Goal: Task Accomplishment & Management: Use online tool/utility

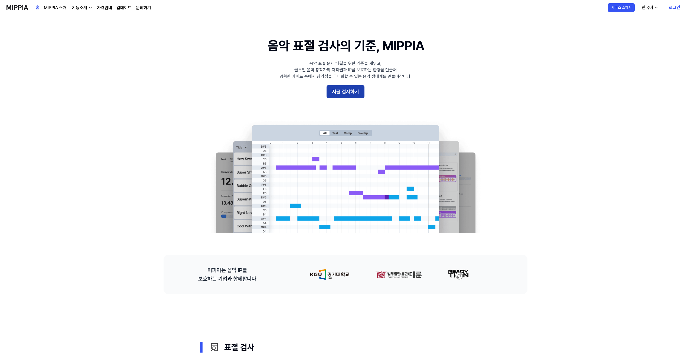
click at [348, 98] on button "지금 검사하기" at bounding box center [345, 91] width 38 height 13
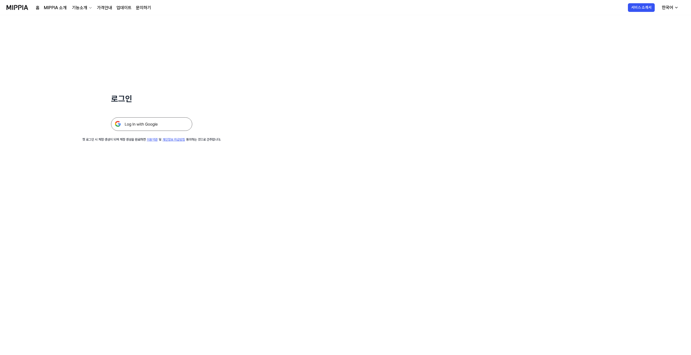
click at [161, 131] on img at bounding box center [151, 124] width 81 height 14
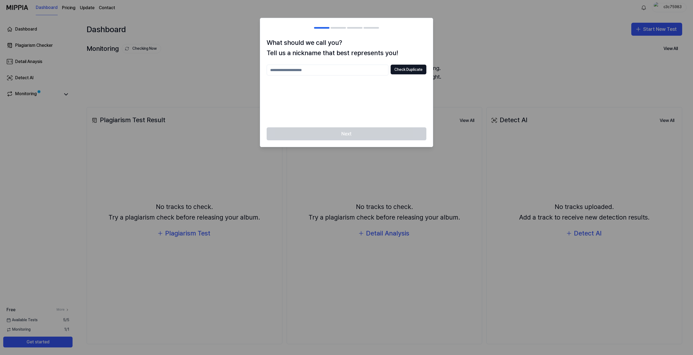
click at [305, 75] on input "text" at bounding box center [328, 70] width 122 height 11
type input "*"
type input "******"
click at [408, 74] on button "Check Duplicate" at bounding box center [408, 70] width 36 height 10
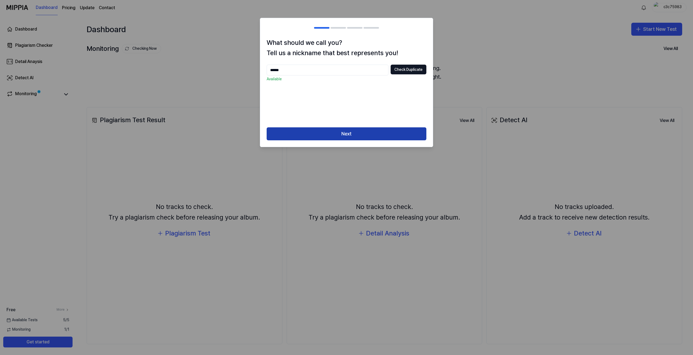
click at [310, 140] on button "Next" at bounding box center [347, 133] width 160 height 13
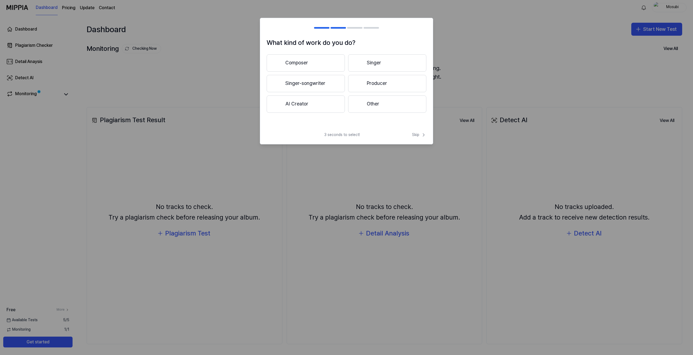
click at [367, 92] on button "Producer" at bounding box center [387, 83] width 78 height 17
click at [298, 92] on button "Less than 3 years" at bounding box center [306, 84] width 78 height 18
click at [415, 132] on span "Skip" at bounding box center [418, 129] width 15 height 6
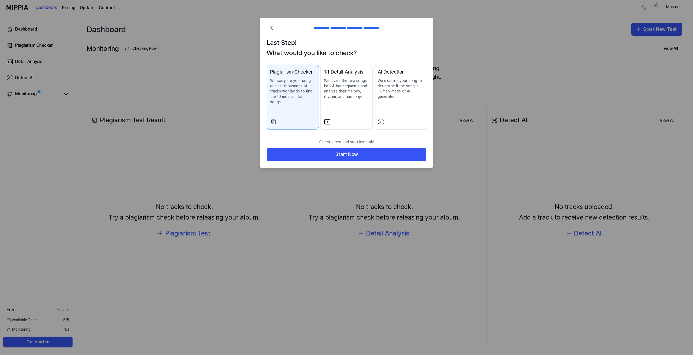
click at [350, 96] on p "We divide the two songs into 4-bar segments and analyze their melody, rhythm, a…" at bounding box center [346, 88] width 45 height 21
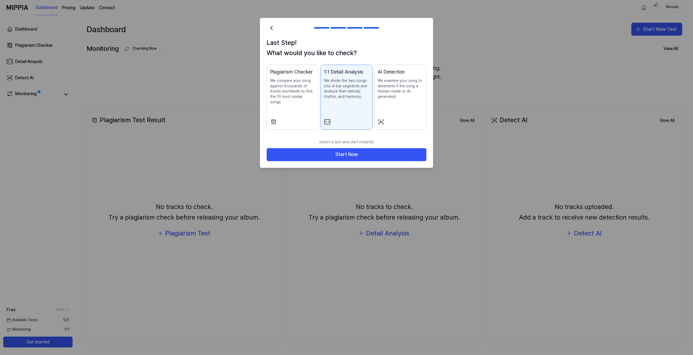
click at [386, 110] on div "AI Detection We examine your song to determine if the song is Human-made or AI-…" at bounding box center [399, 89] width 45 height 42
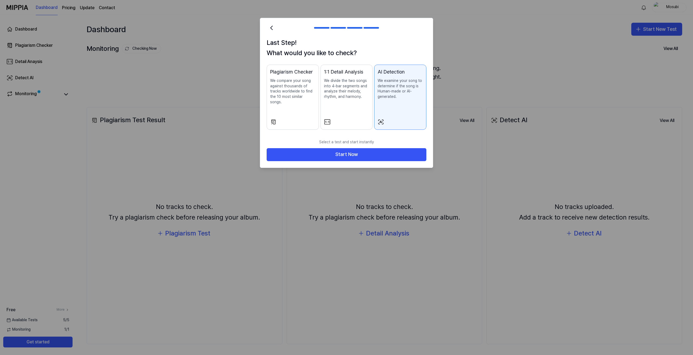
click at [291, 76] on div "Plagiarism Checker" at bounding box center [292, 72] width 45 height 8
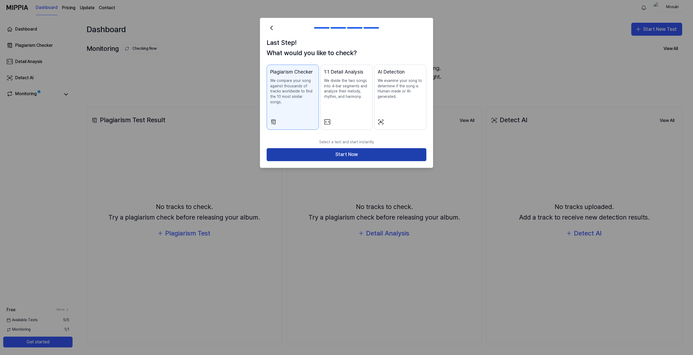
click at [337, 161] on button "Start Now" at bounding box center [347, 154] width 160 height 13
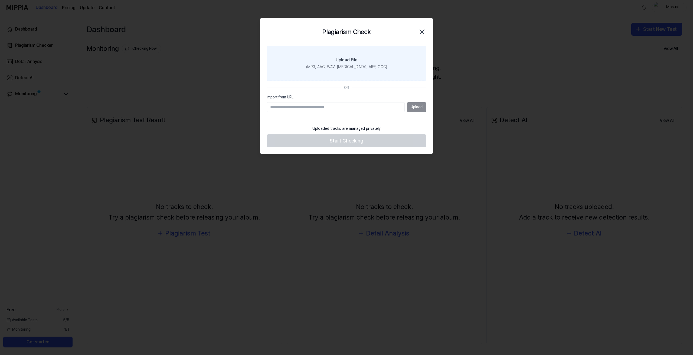
click at [349, 55] on label "Upload File (MP3, AAC, WAV, [MEDICAL_DATA], AIFF, OGG)" at bounding box center [347, 63] width 160 height 35
click at [0, 0] on input "Upload File (MP3, AAC, WAV, [MEDICAL_DATA], AIFF, OGG)" at bounding box center [0, 0] width 0 height 0
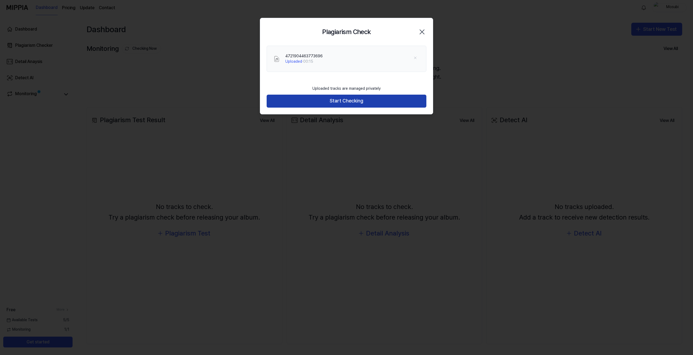
click at [321, 108] on button "Start Checking" at bounding box center [347, 101] width 160 height 13
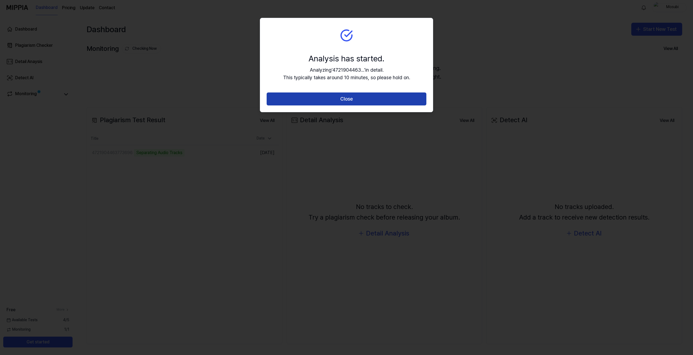
click at [337, 106] on button "Close" at bounding box center [347, 99] width 160 height 13
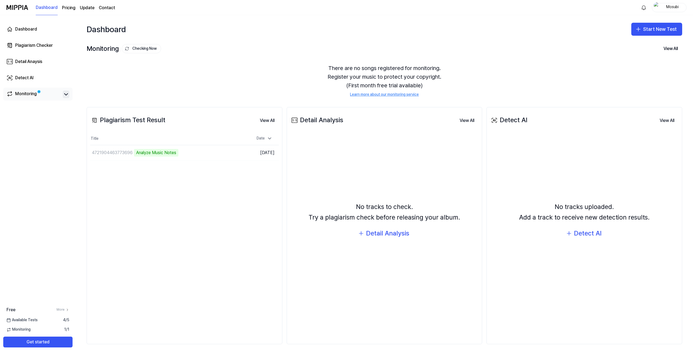
click at [69, 98] on icon at bounding box center [66, 94] width 6 height 6
click at [45, 98] on link "Monitoring" at bounding box center [33, 95] width 54 height 8
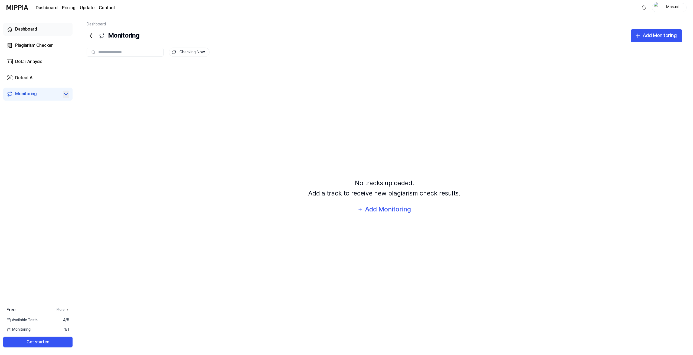
click at [31, 32] on div "Dashboard" at bounding box center [26, 29] width 22 height 6
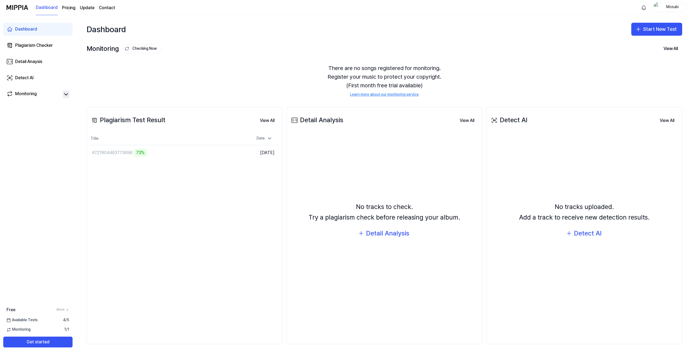
click at [132, 193] on div "Plagiarism Test Result View All Plagiarism Test Result Title Date 4721904463773…" at bounding box center [185, 225] width 196 height 237
click at [211, 157] on button "Go to Results" at bounding box center [217, 153] width 29 height 9
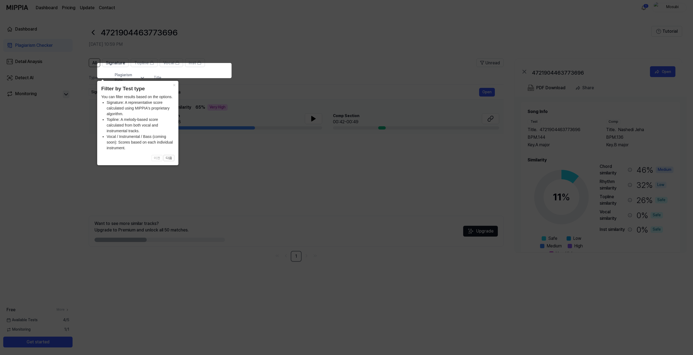
click at [222, 150] on icon at bounding box center [346, 177] width 693 height 355
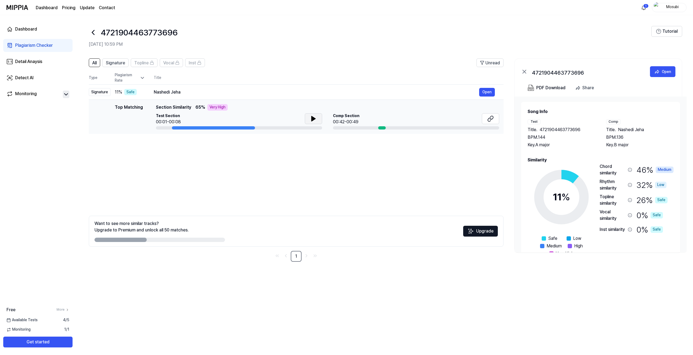
click at [305, 124] on button at bounding box center [313, 118] width 17 height 11
click at [190, 96] on div "Nashedi Jeha" at bounding box center [316, 92] width 325 height 6
click at [144, 79] on icon at bounding box center [142, 77] width 3 height 1
click at [110, 96] on div "Signature" at bounding box center [100, 92] width 22 height 8
click at [479, 97] on button "Open" at bounding box center [487, 92] width 16 height 9
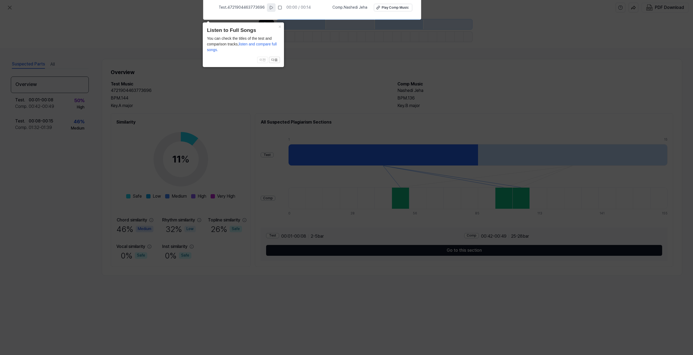
click at [269, 9] on icon at bounding box center [271, 7] width 4 height 4
click at [278, 27] on button "×" at bounding box center [279, 26] width 9 height 8
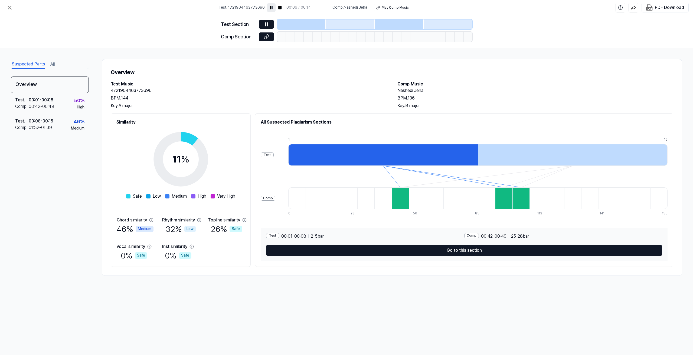
click at [269, 10] on icon at bounding box center [271, 7] width 4 height 4
click at [396, 10] on div "Play Comp Music" at bounding box center [395, 7] width 27 height 5
click at [259, 29] on button at bounding box center [266, 24] width 15 height 9
click at [265, 27] on icon at bounding box center [266, 24] width 3 height 4
click at [161, 41] on div "Test Section Comp Section" at bounding box center [346, 31] width 693 height 33
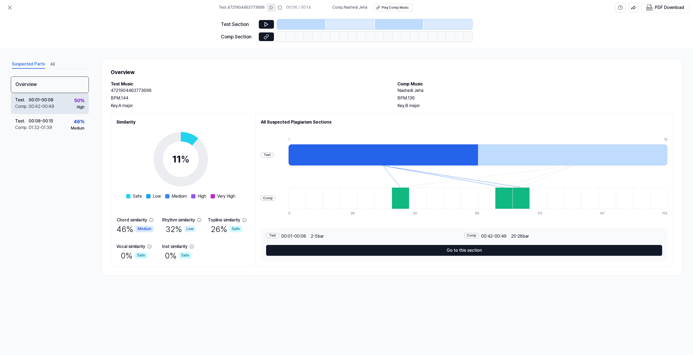
click at [40, 110] on div "00:42 - 00:49" at bounding box center [41, 106] width 25 height 6
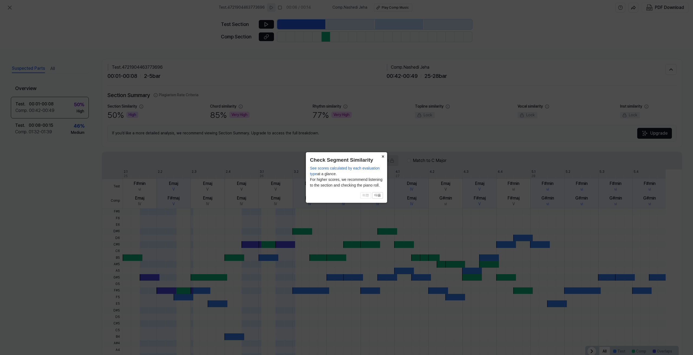
click at [384, 157] on button "×" at bounding box center [382, 156] width 9 height 8
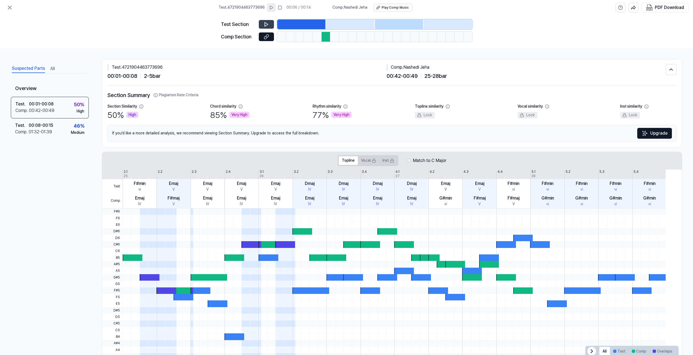
click at [264, 27] on icon at bounding box center [266, 24] width 5 height 5
click at [267, 26] on icon at bounding box center [267, 24] width 1 height 4
click at [63, 140] on div "Test . 00:08 - 00:15 Comp . 01:32 - 01:39 46 % Medium" at bounding box center [50, 129] width 78 height 21
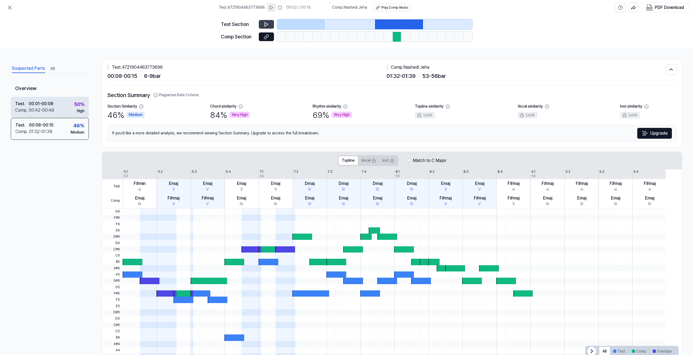
click at [54, 114] on div "00:42 - 00:49" at bounding box center [41, 110] width 25 height 6
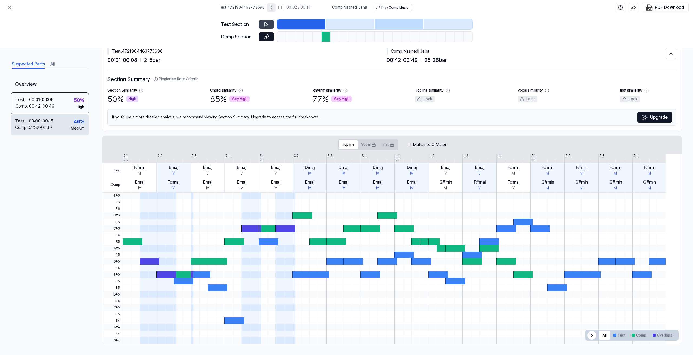
scroll to position [61, 0]
click at [65, 135] on div "Test . 00:08 - 00:15 Comp . 01:32 - 01:39 46 % Medium" at bounding box center [50, 124] width 78 height 21
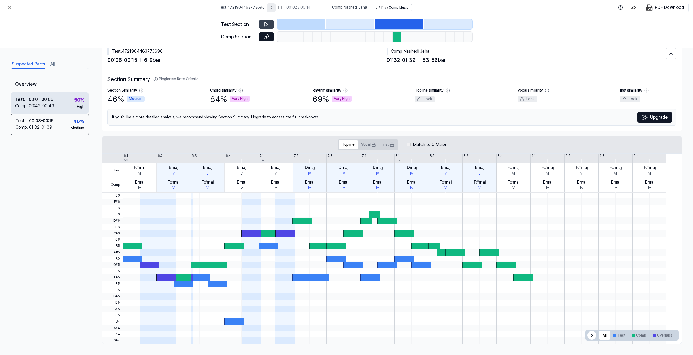
click at [63, 113] on div "Test . 00:01 - 00:08 Comp . 00:42 - 00:49 50 % High" at bounding box center [50, 102] width 78 height 21
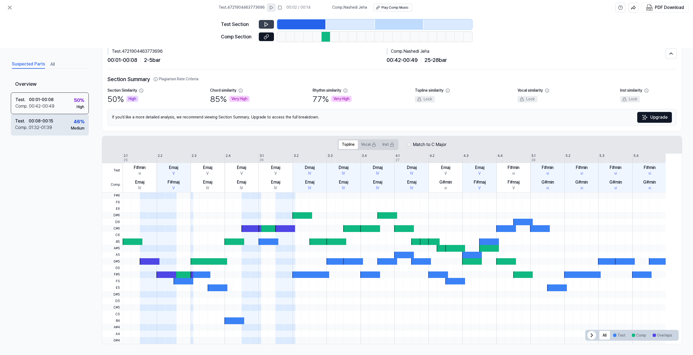
click at [63, 135] on div "Test . 00:08 - 00:15 Comp . 01:32 - 01:39 46 % Medium" at bounding box center [50, 124] width 78 height 21
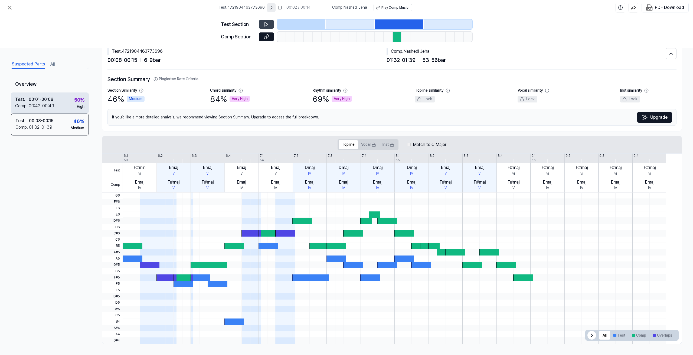
click at [65, 112] on div "Test . 00:01 - 00:08 Comp . 00:42 - 00:49 50 % High" at bounding box center [50, 102] width 78 height 21
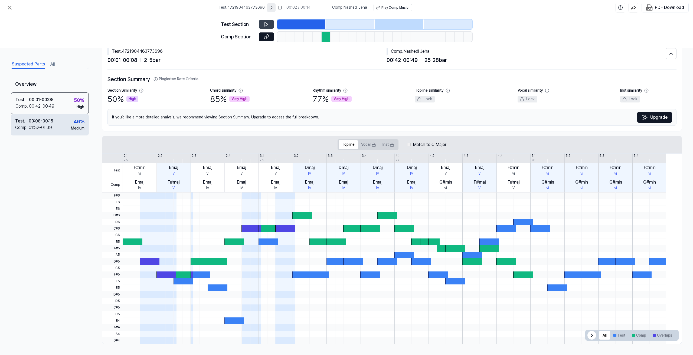
click at [77, 135] on div "Test . 00:08 - 00:15 Comp . 01:32 - 01:39 46 % Medium" at bounding box center [50, 124] width 78 height 21
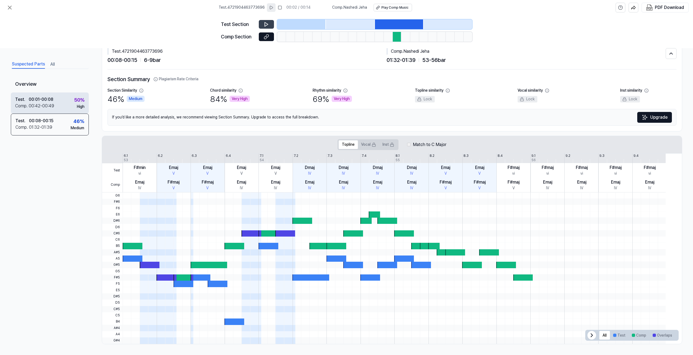
click at [38, 109] on div "00:42 - 00:49" at bounding box center [41, 106] width 25 height 6
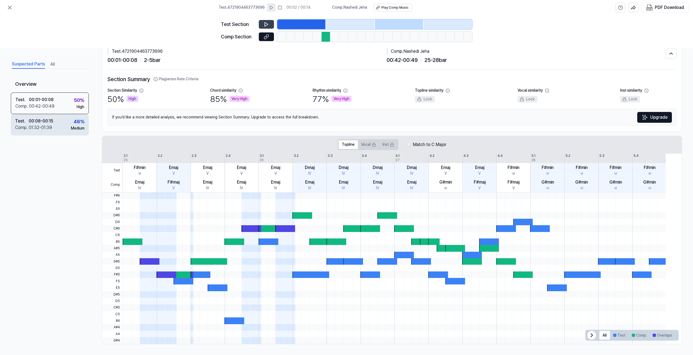
click at [45, 124] on div "00:08 - 00:15" at bounding box center [41, 121] width 24 height 6
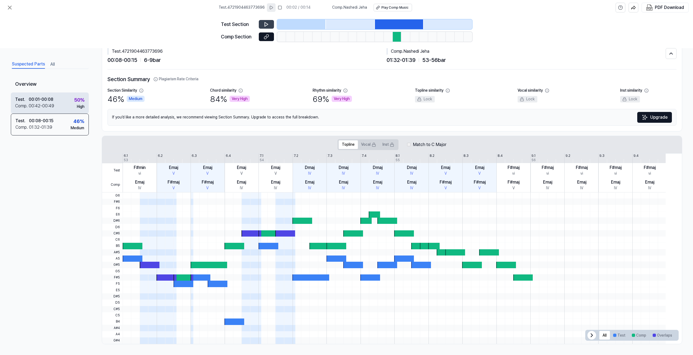
click at [51, 109] on div "00:42 - 00:49" at bounding box center [41, 106] width 25 height 6
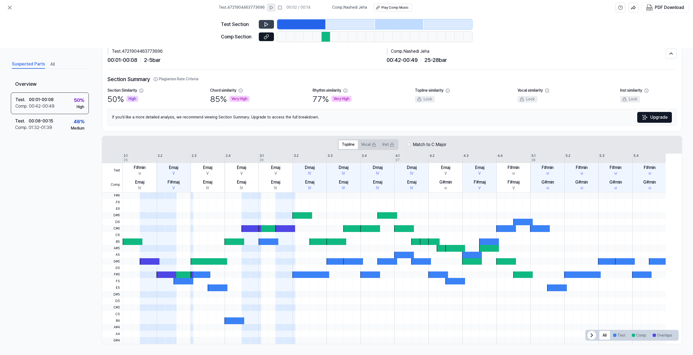
scroll to position [0, 0]
